Goal: Transaction & Acquisition: Purchase product/service

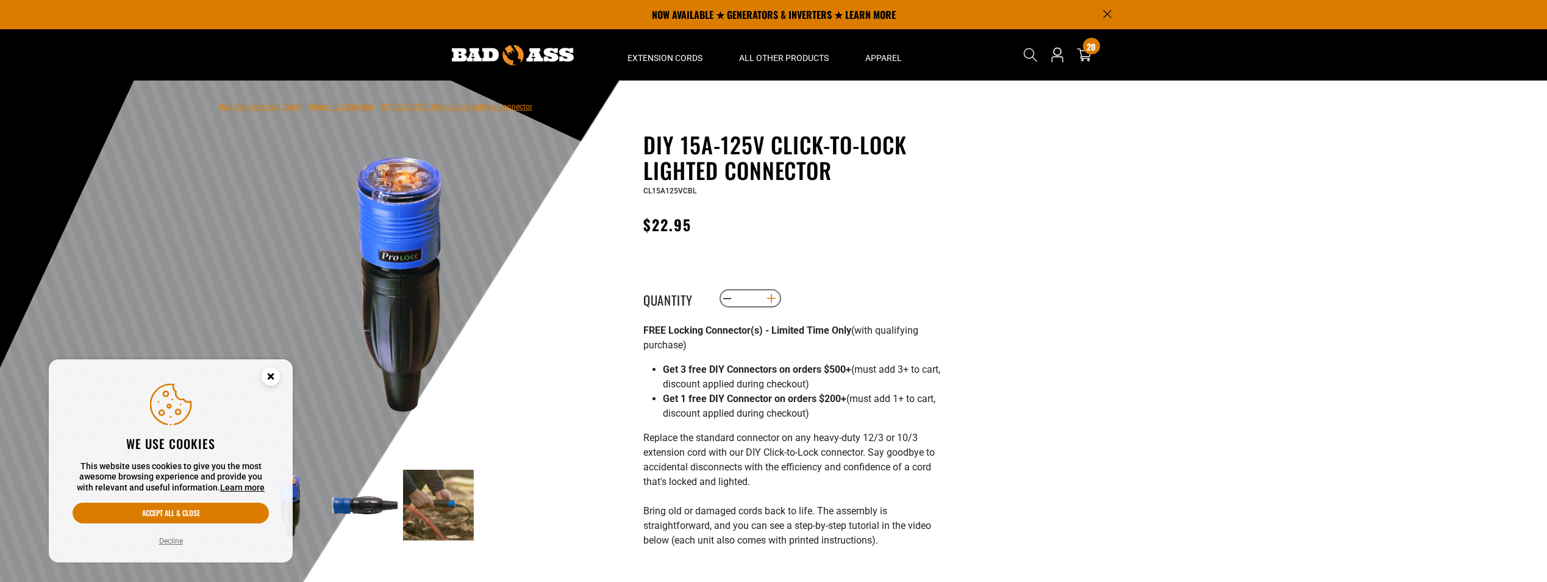
click at [773, 297] on button "Increase quantity for DIY 15A-125V Click-to-Lock Lighted Connector" at bounding box center [771, 298] width 19 height 21
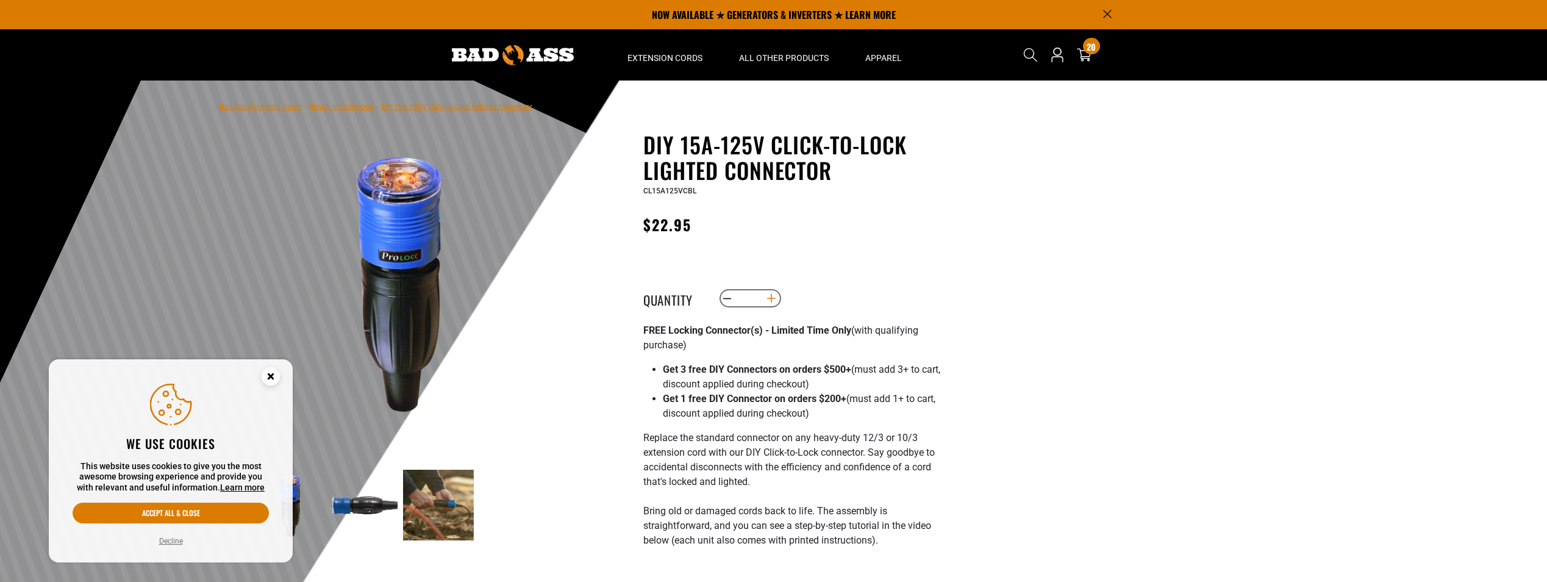
click at [773, 297] on button "Increase quantity for DIY 15A-125V Click-to-Lock Lighted Connector" at bounding box center [771, 298] width 19 height 21
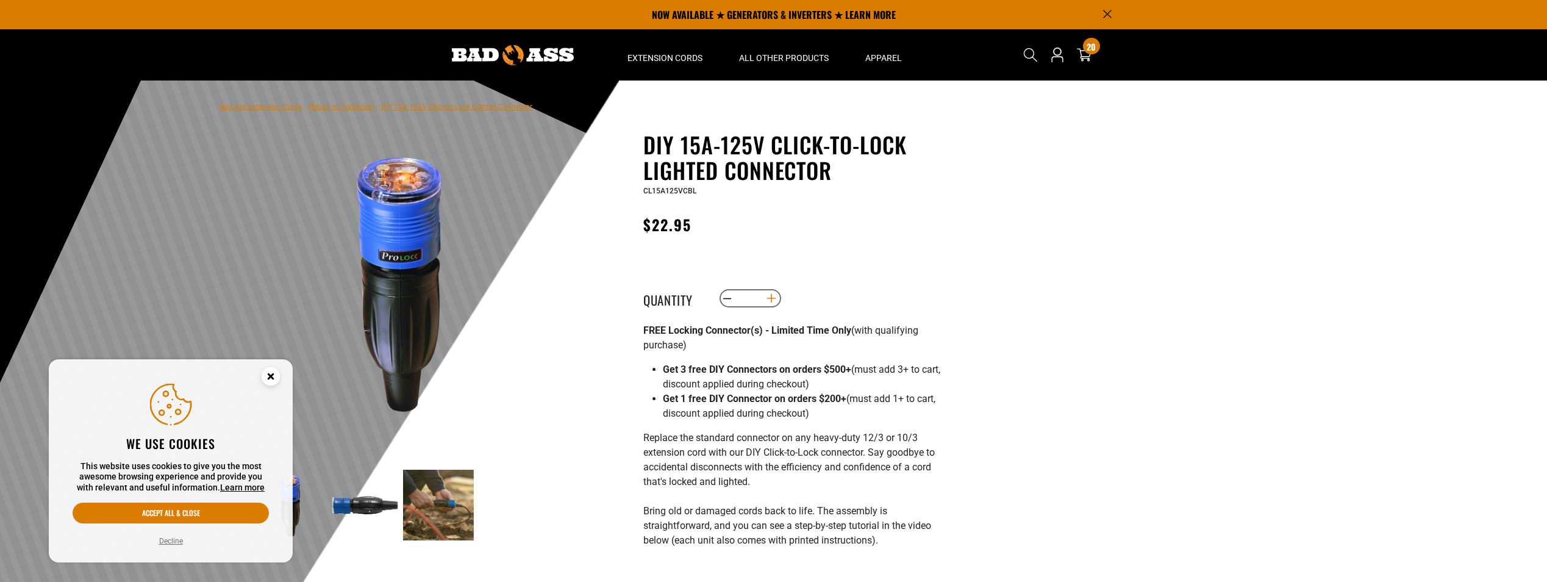
click at [774, 297] on button "Increase quantity for DIY 15A-125V Click-to-Lock Lighted Connector" at bounding box center [771, 298] width 19 height 21
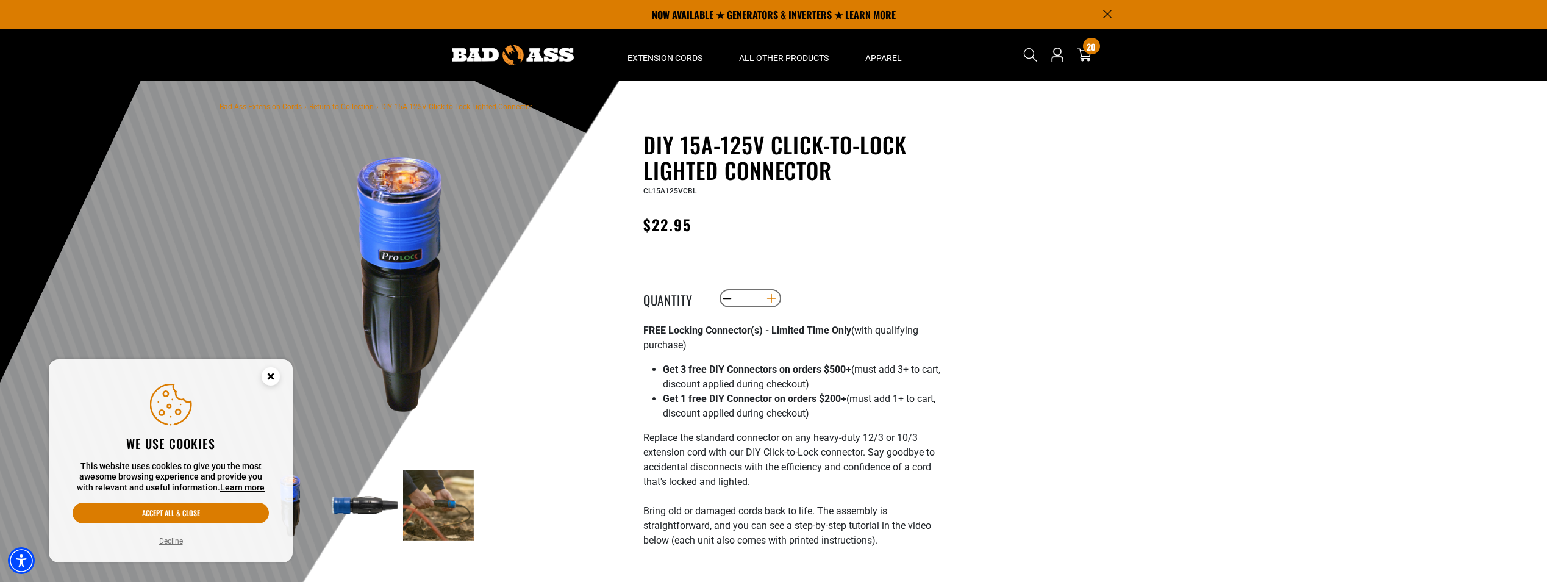
click at [0, 0] on div "information" at bounding box center [0, 0] width 0 height 0
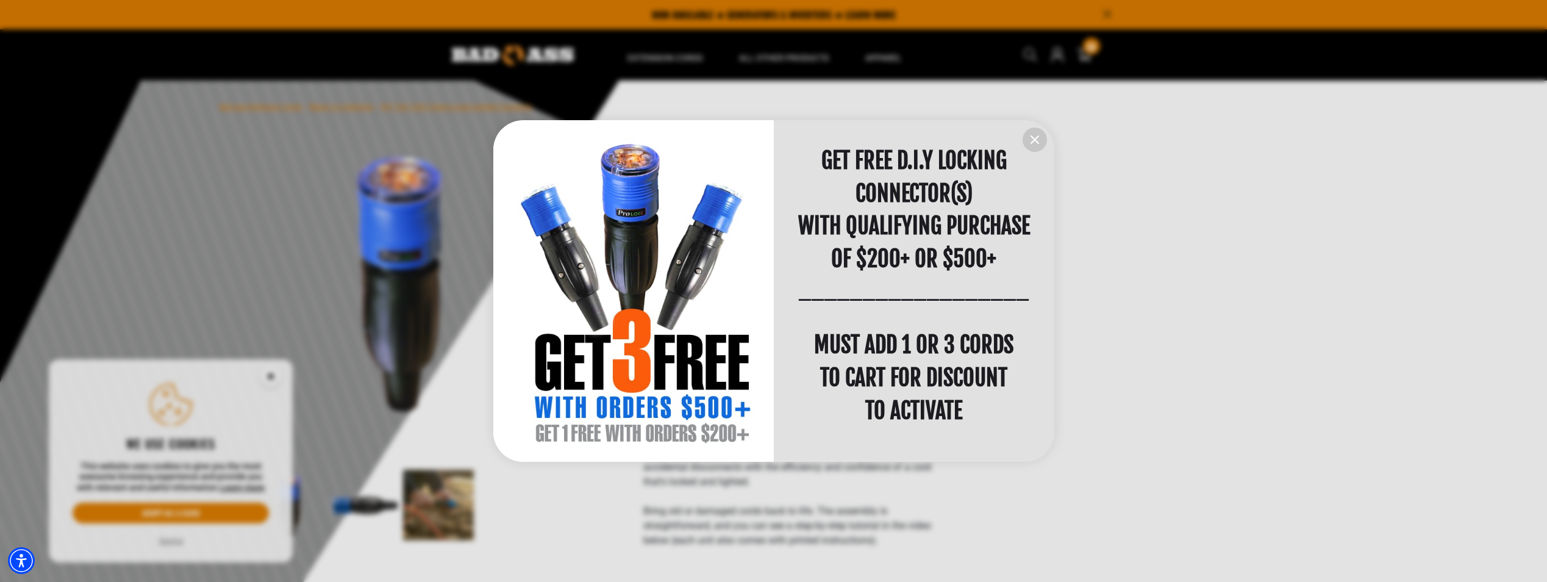
click at [774, 318] on div "information" at bounding box center [914, 323] width 281 height 11
click at [774, 297] on div "GET FREE D.I.Y LOCKING CONNECTOR(S) WITH QUALIFYING PURCHASE OF $200+ OR $500+ …" at bounding box center [914, 291] width 281 height 293
click at [1036, 136] on icon "information" at bounding box center [1035, 139] width 15 height 15
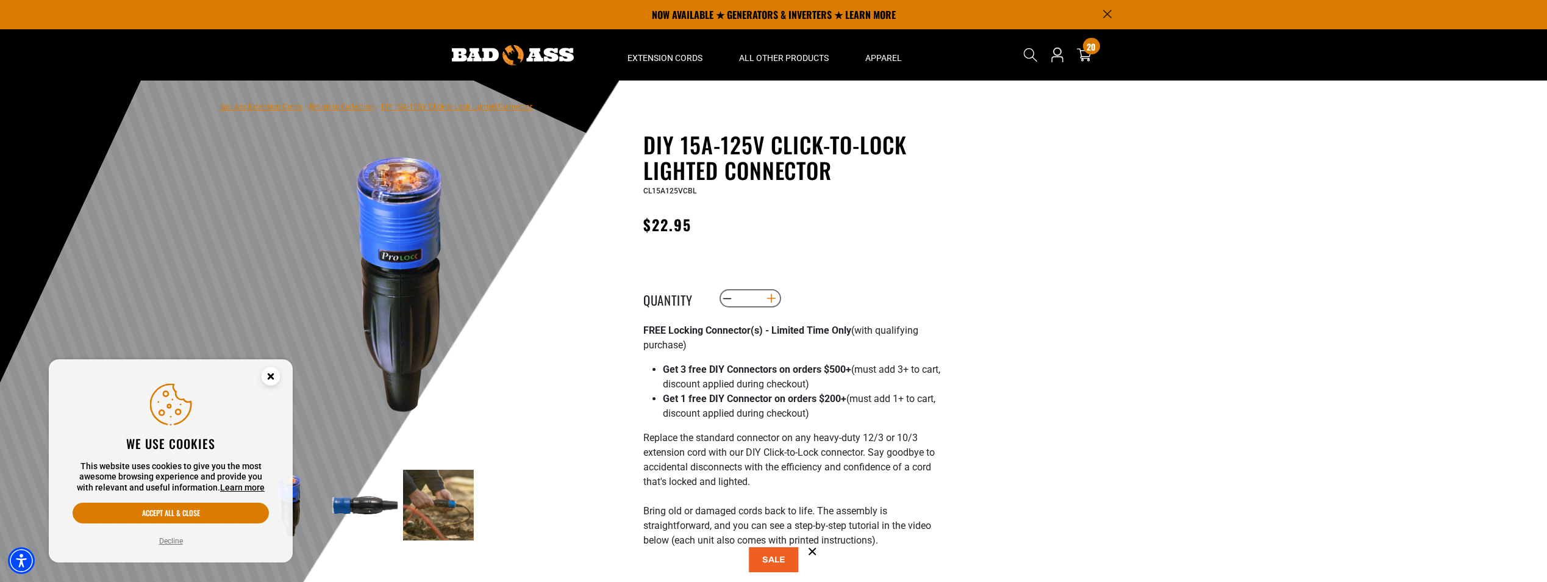
click at [771, 302] on button "Increase quantity for DIY 15A-125V Click-to-Lock Lighted Connector" at bounding box center [771, 298] width 19 height 21
click at [773, 300] on button "Increase quantity for DIY 15A-125V Click-to-Lock Lighted Connector" at bounding box center [771, 298] width 19 height 21
click at [773, 299] on button "Increase quantity for DIY 15A-125V Click-to-Lock Lighted Connector" at bounding box center [771, 298] width 19 height 21
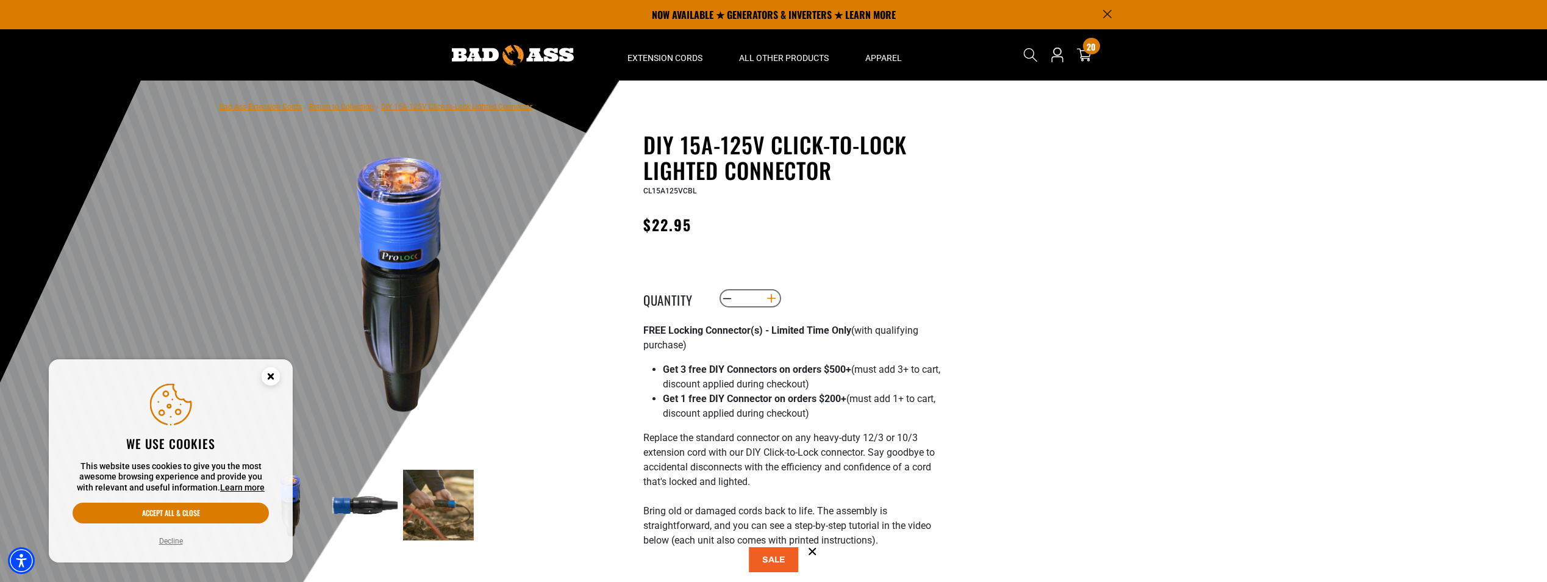
click at [773, 299] on button "Increase quantity for DIY 15A-125V Click-to-Lock Lighted Connector" at bounding box center [771, 298] width 19 height 21
click at [772, 299] on button "Increase quantity for DIY 15A-125V Click-to-Lock Lighted Connector" at bounding box center [771, 298] width 19 height 21
type input "**"
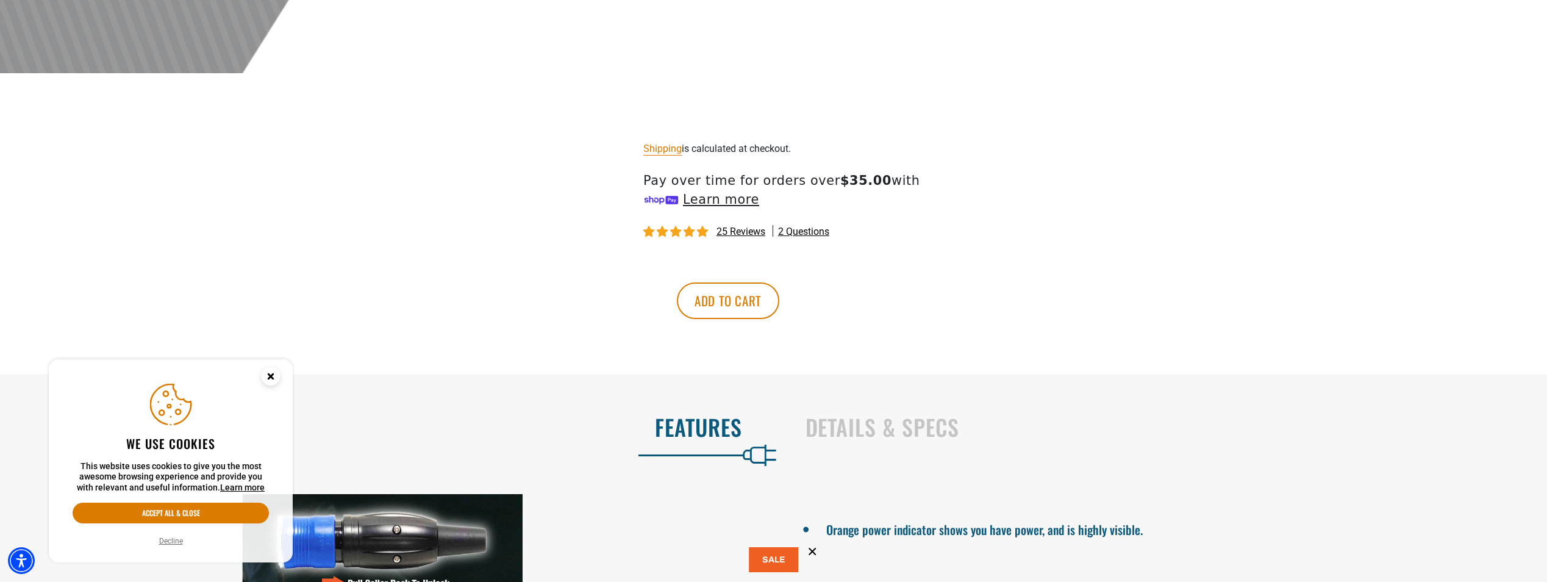
scroll to position [610, 0]
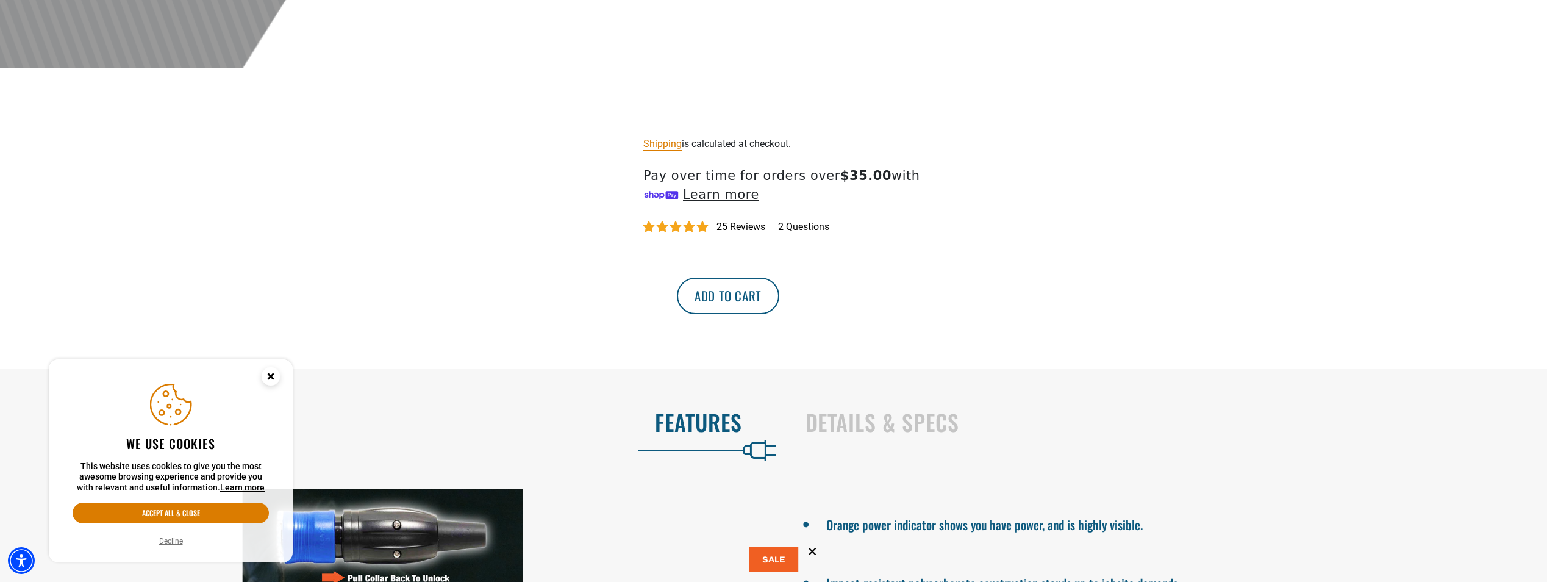
click at [779, 312] on button "Add to cart" at bounding box center [728, 295] width 102 height 37
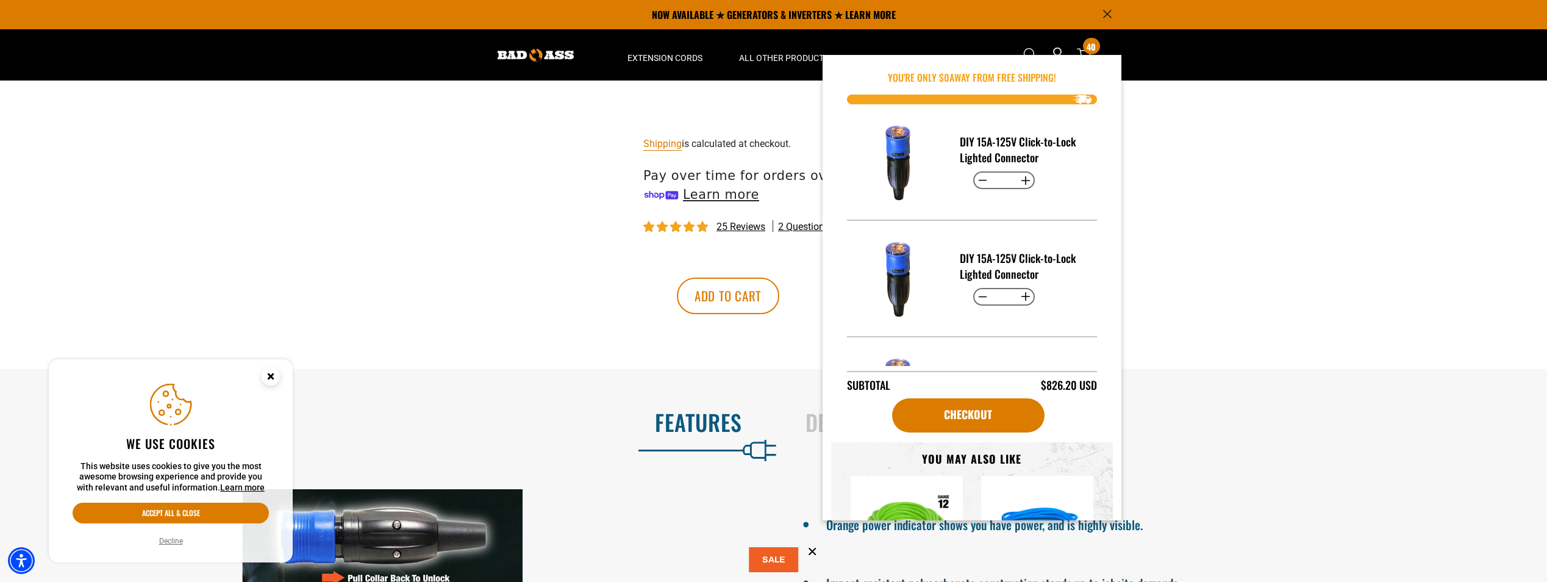
drag, startPoint x: 1251, startPoint y: 244, endPoint x: 1120, endPoint y: 306, distance: 144.9
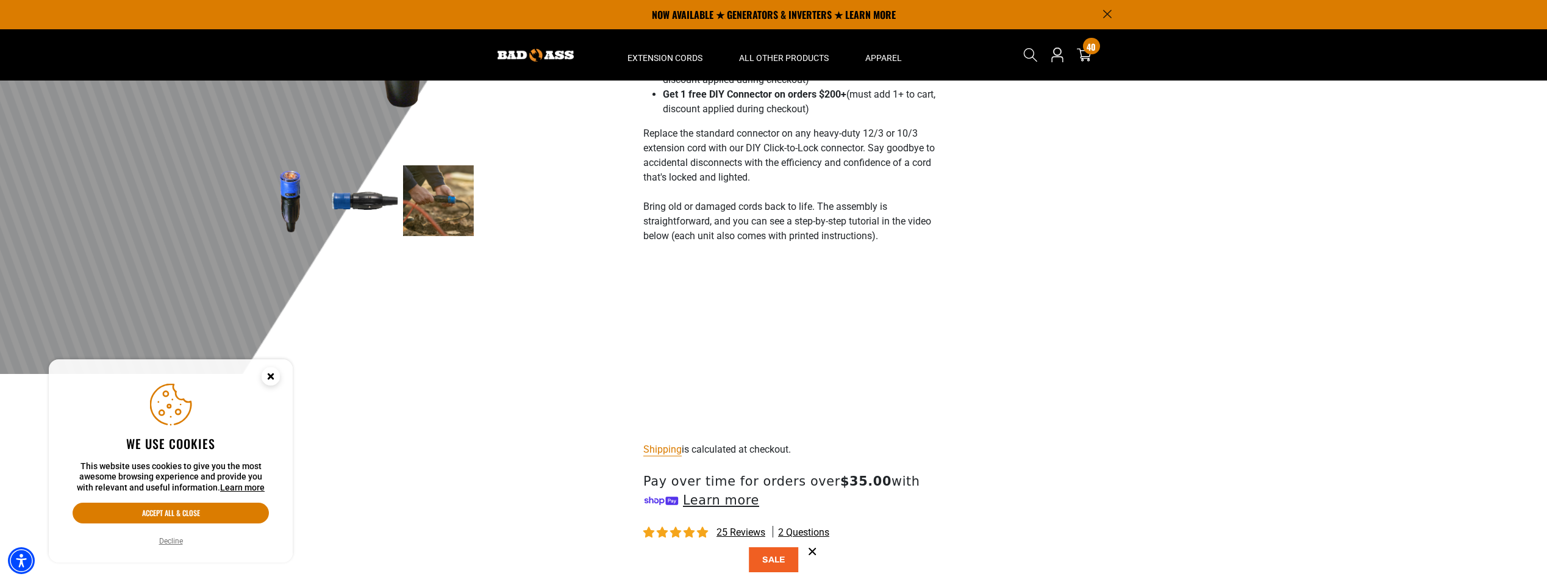
scroll to position [0, 0]
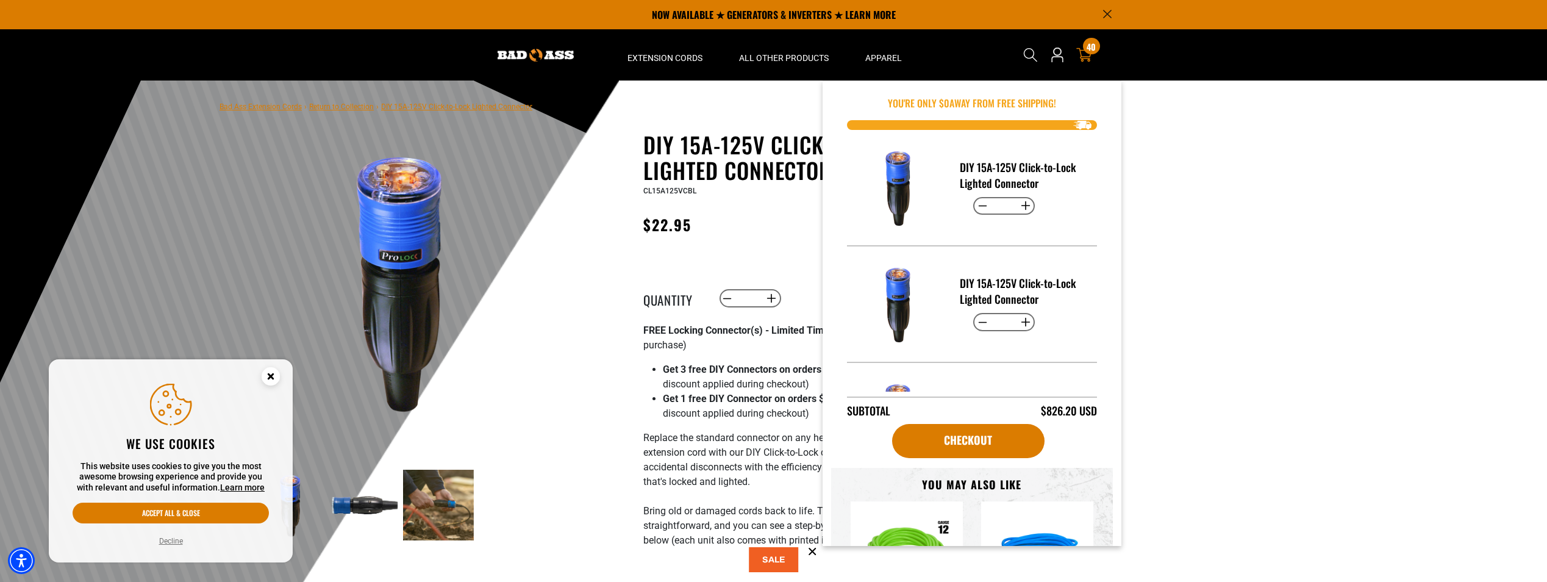
click at [1081, 60] on icon at bounding box center [1084, 55] width 16 height 16
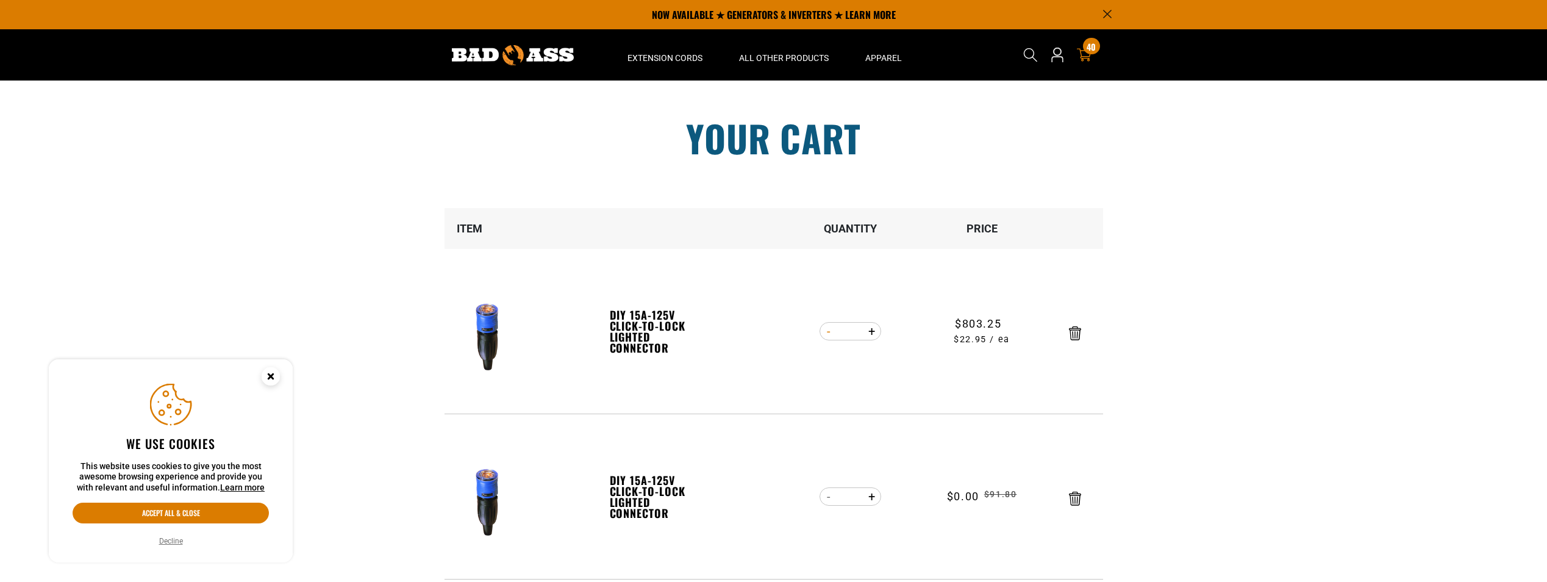
click at [823, 334] on button "Decrease quantity for DIY 15A-125V Click-to-Lock Lighted Connector" at bounding box center [829, 331] width 19 height 21
click at [824, 333] on button "Decrease quantity for DIY 15A-125V Click-to-Lock Lighted Connector" at bounding box center [829, 331] width 19 height 21
click at [825, 333] on button "Decrease quantity for DIY 15A-125V Click-to-Lock Lighted Connector" at bounding box center [829, 331] width 19 height 21
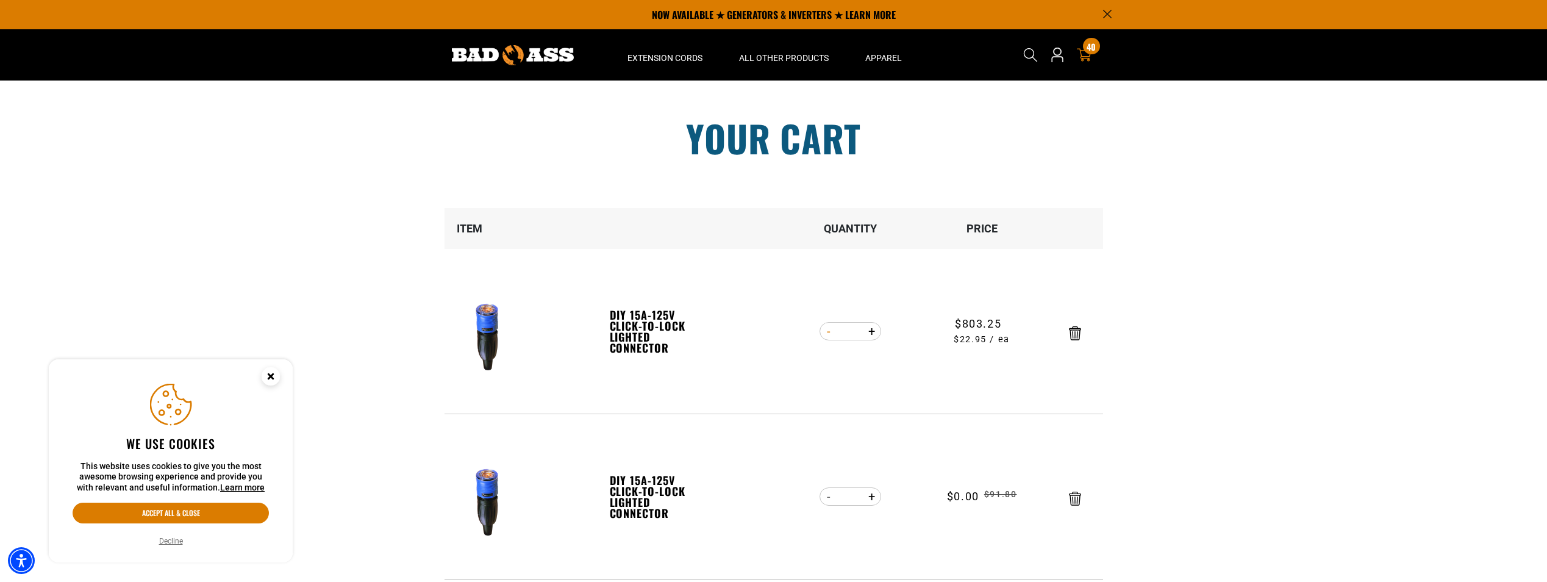
click at [825, 333] on button "Decrease quantity for DIY 15A-125V Click-to-Lock Lighted Connector" at bounding box center [829, 331] width 19 height 21
click at [826, 333] on button "Decrease quantity for DIY 15A-125V Click-to-Lock Lighted Connector" at bounding box center [829, 331] width 19 height 21
click at [827, 333] on button "Decrease quantity for DIY 15A-125V Click-to-Lock Lighted Connector" at bounding box center [829, 331] width 19 height 21
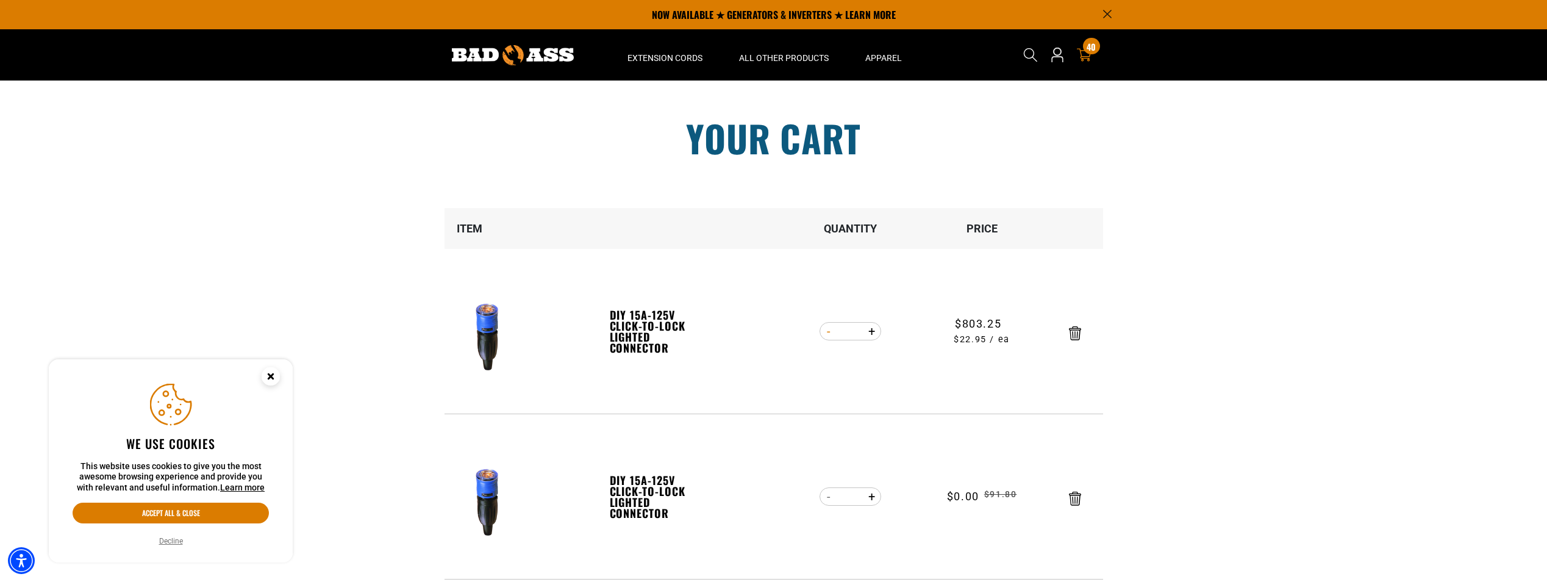
click at [827, 333] on button "Decrease quantity for DIY 15A-125V Click-to-Lock Lighted Connector" at bounding box center [829, 331] width 19 height 21
type input "**"
click at [827, 333] on form "Item Quantity Price DIY 15A-125V Click-to-Lock Lighted Connector DIY 15A-125V C…" at bounding box center [774, 476] width 659 height 537
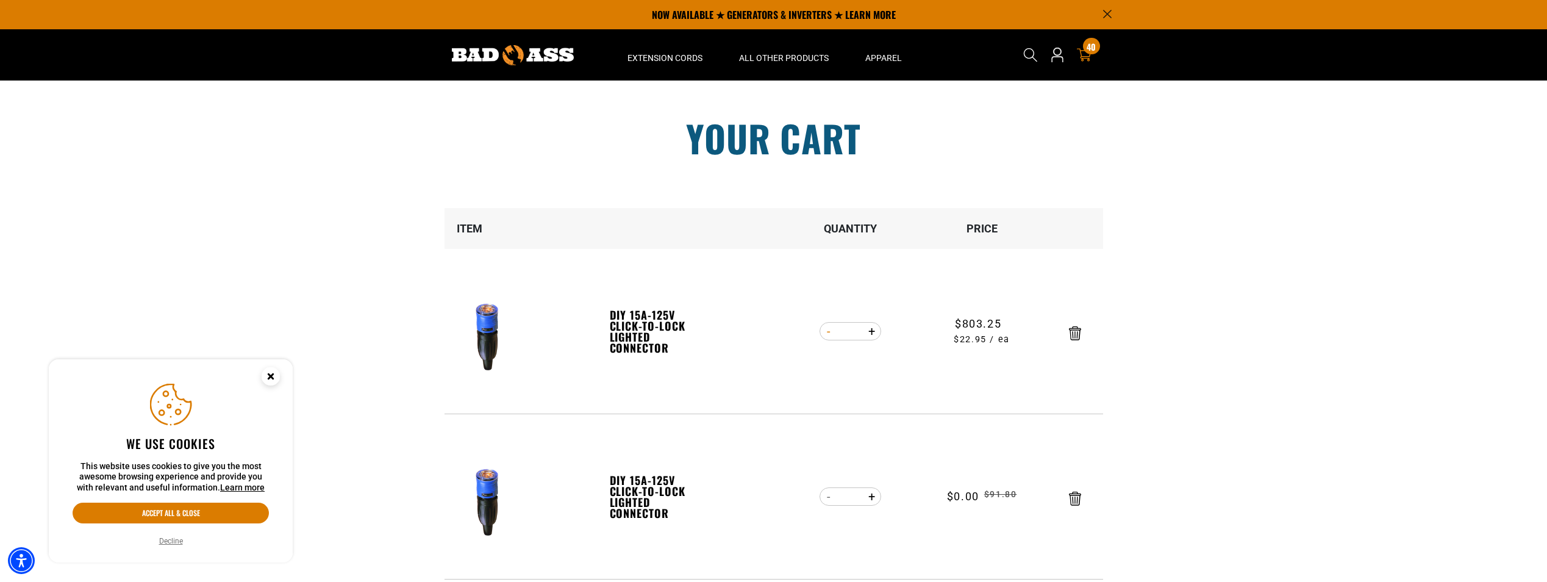
click at [827, 333] on form "Item Quantity Price DIY 15A-125V Click-to-Lock Lighted Connector DIY 15A-125V C…" at bounding box center [774, 476] width 659 height 537
click at [827, 333] on button "Decrease quantity for DIY 15A-125V Click-to-Lock Lighted Connector" at bounding box center [829, 331] width 19 height 21
type input "**"
click at [827, 333] on form "Item Quantity Price DIY 15A-125V Click-to-Lock Lighted Connector DIY 15A-125V C…" at bounding box center [774, 476] width 659 height 537
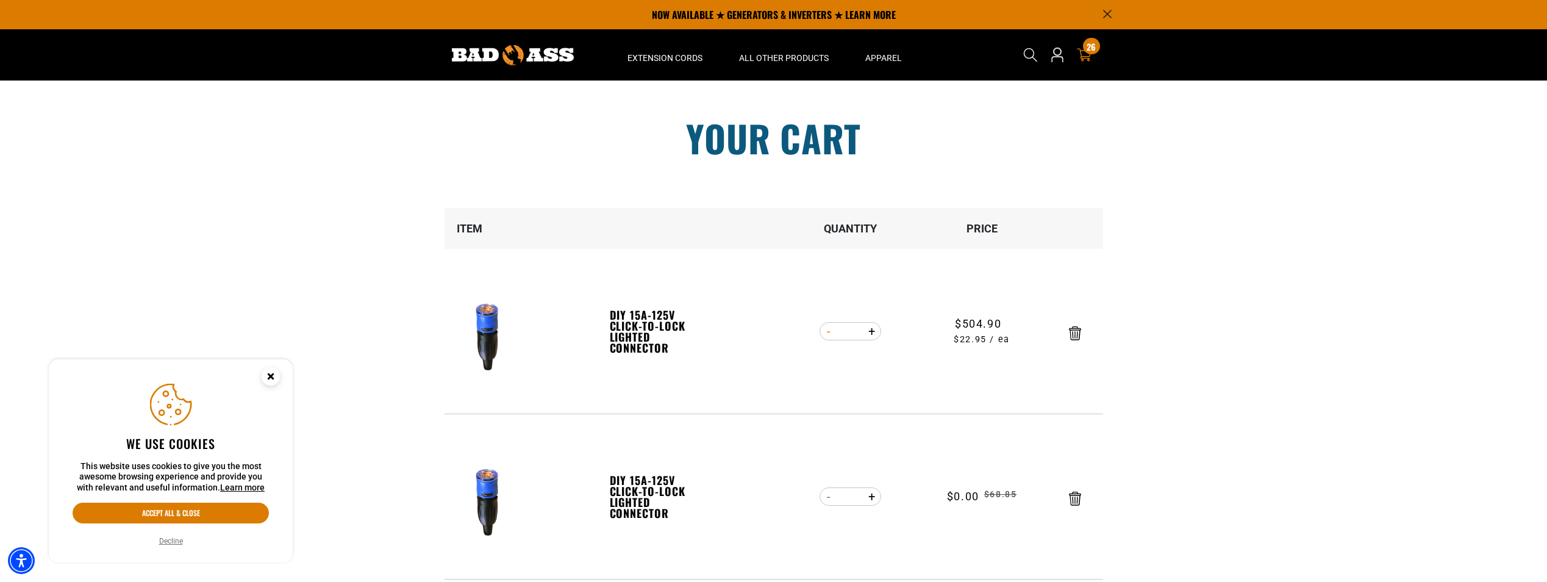
click at [827, 333] on button "Decrease quantity for DIY 15A-125V Click-to-Lock Lighted Connector" at bounding box center [829, 331] width 19 height 21
type input "**"
click at [827, 333] on form "Item Quantity Price DIY 15A-125V Click-to-Lock Lighted Connector DIY 15A-125V C…" at bounding box center [774, 476] width 659 height 537
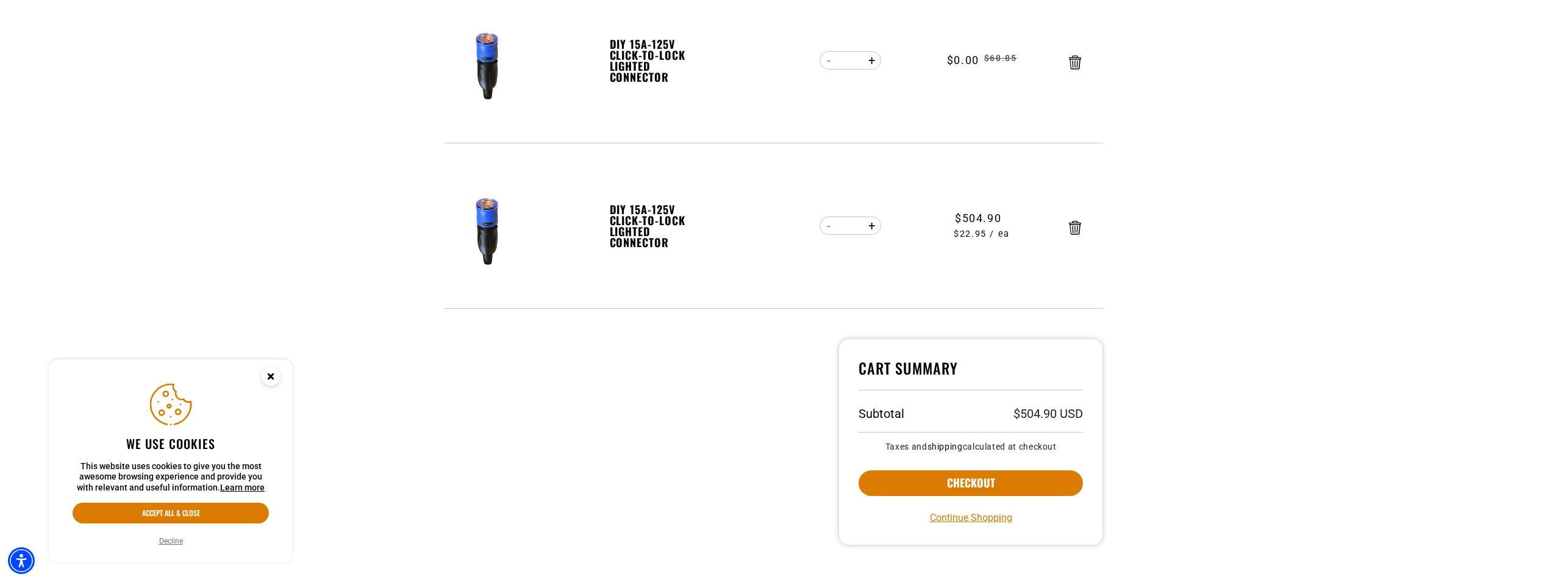
scroll to position [366, 0]
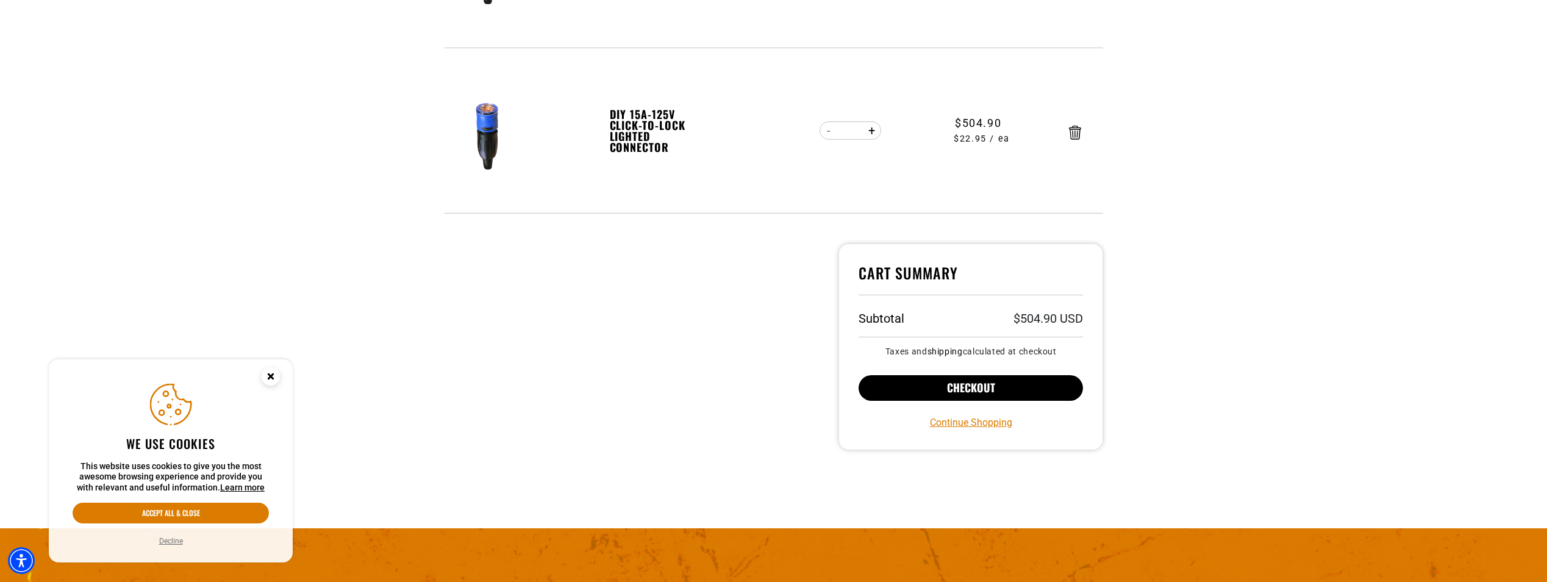
click at [960, 385] on button "Checkout" at bounding box center [971, 388] width 225 height 26
